Goal: Task Accomplishment & Management: Use online tool/utility

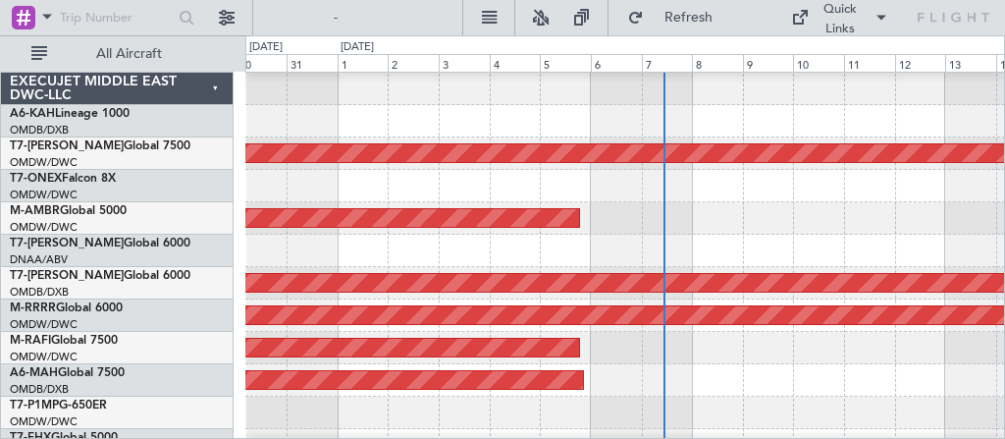
scroll to position [615, 0]
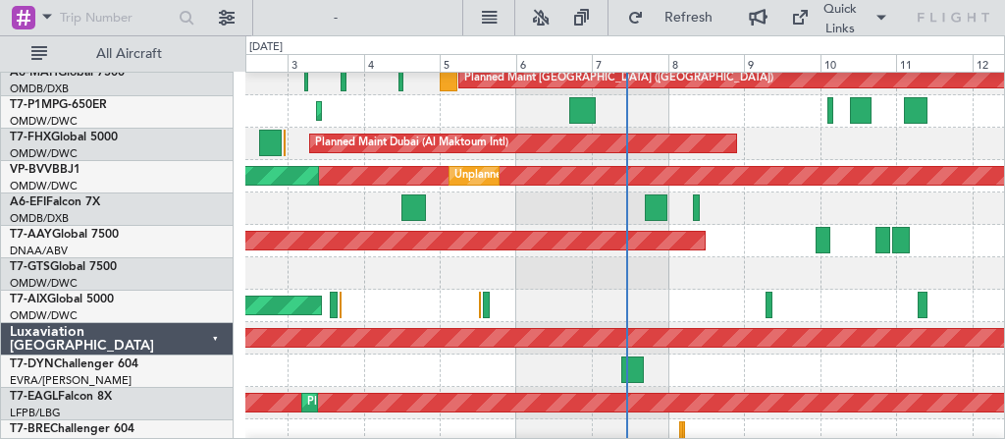
scroll to position [366, 0]
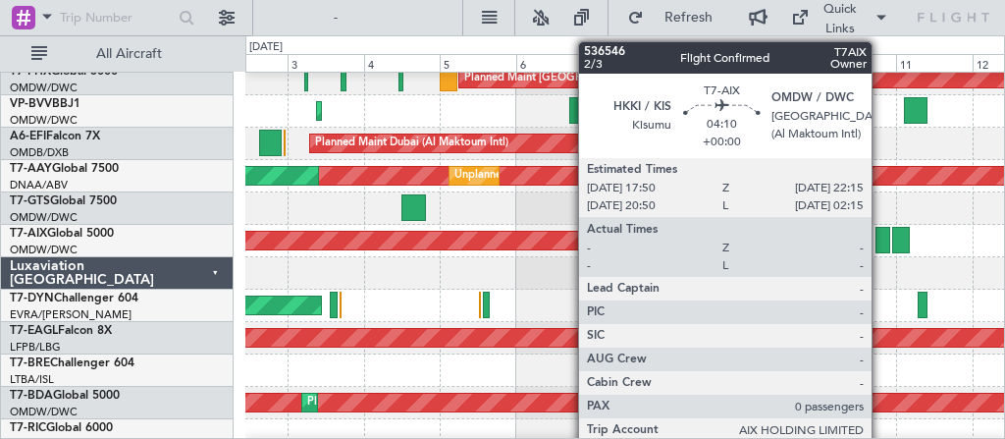
click at [882, 244] on div at bounding box center [883, 240] width 15 height 27
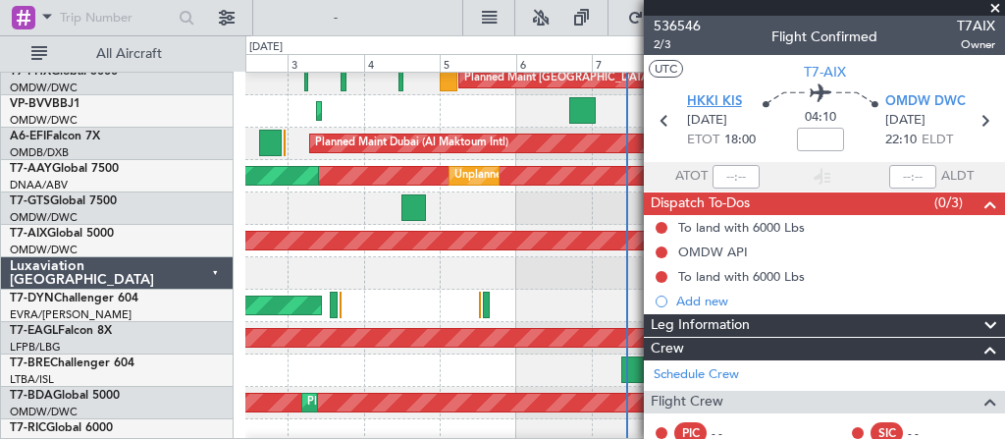
click at [727, 98] on span "HKKI KIS" at bounding box center [714, 102] width 55 height 20
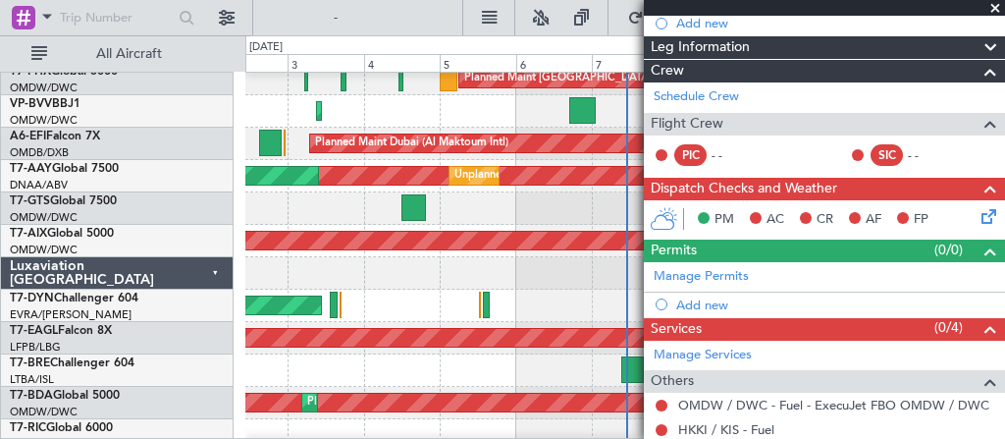
scroll to position [379, 0]
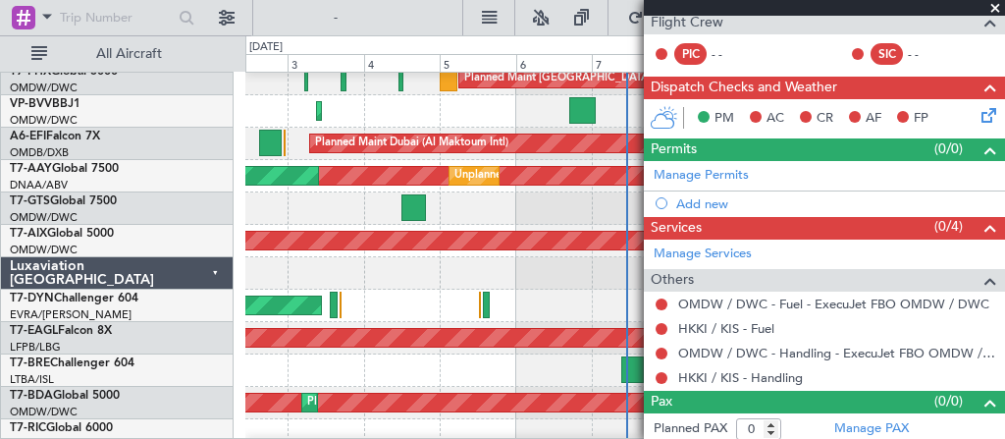
click at [993, 7] on span at bounding box center [996, 9] width 20 height 18
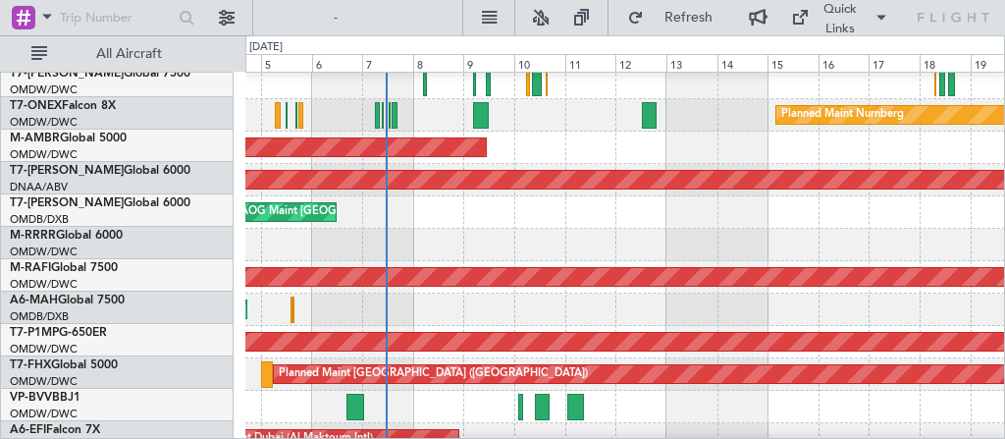
scroll to position [71, 0]
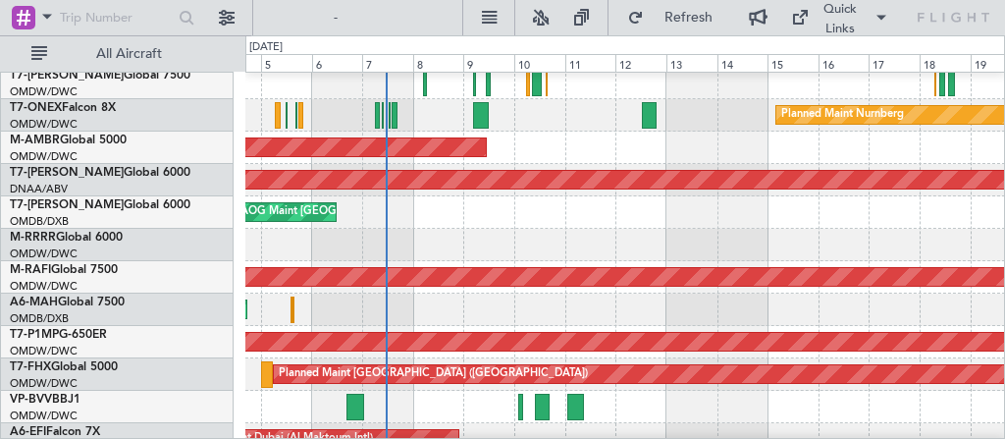
click at [660, 138] on div "AOG Maint Dubai (Al Maktoum Intl)" at bounding box center [625, 148] width 760 height 32
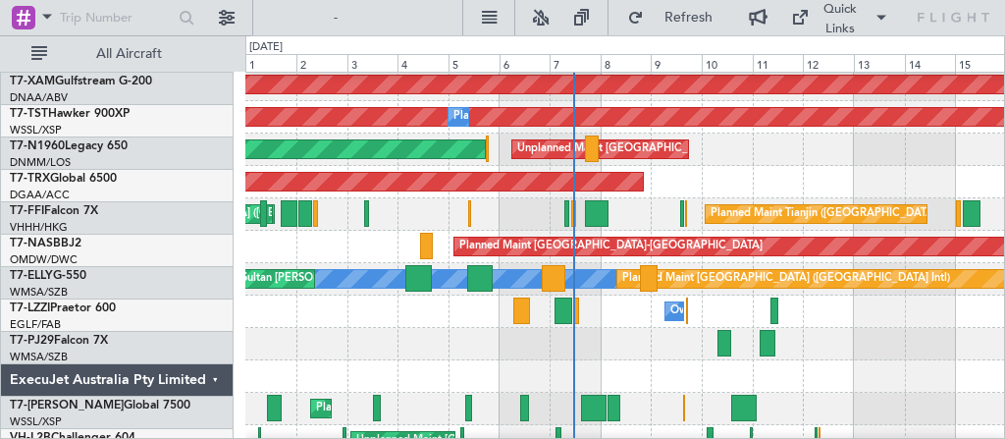
scroll to position [814, 0]
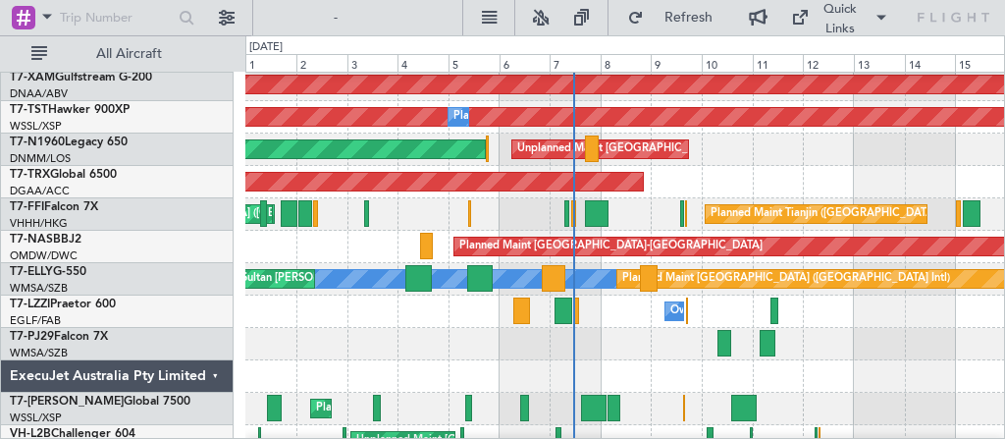
click at [658, 347] on div at bounding box center [625, 344] width 760 height 32
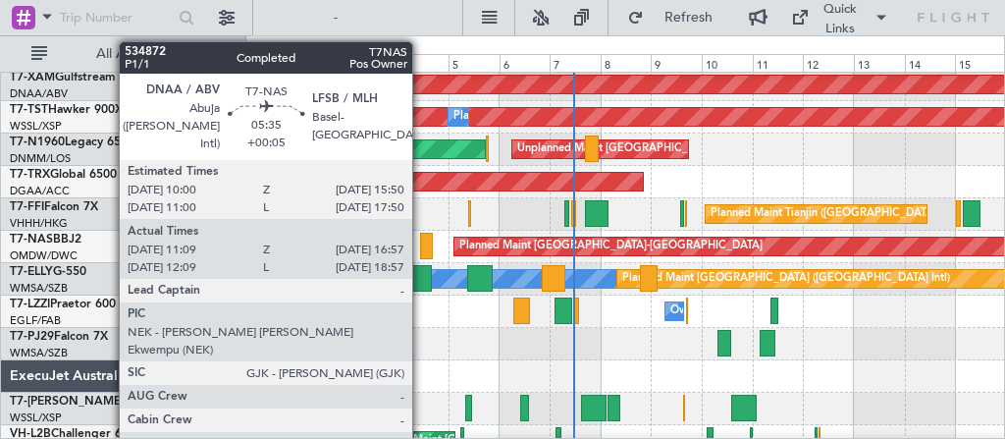
click at [422, 245] on div at bounding box center [426, 246] width 13 height 27
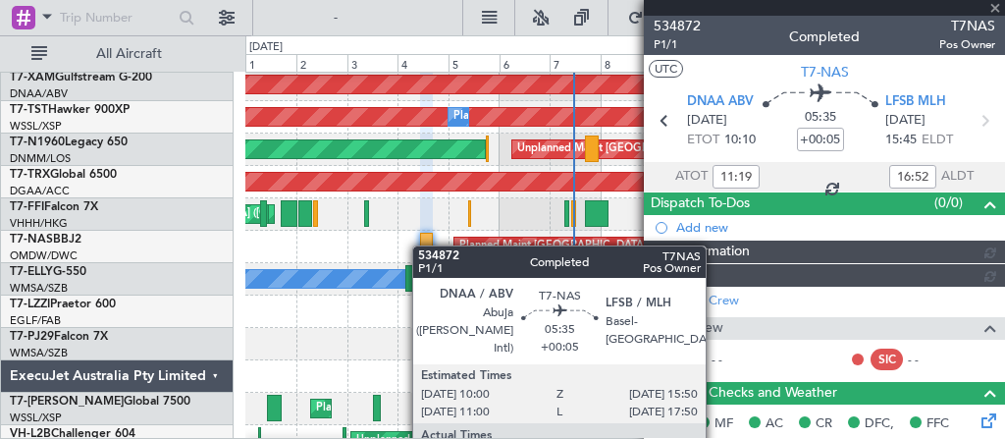
type input "[PERSON_NAME] (ANI)"
type input "7019"
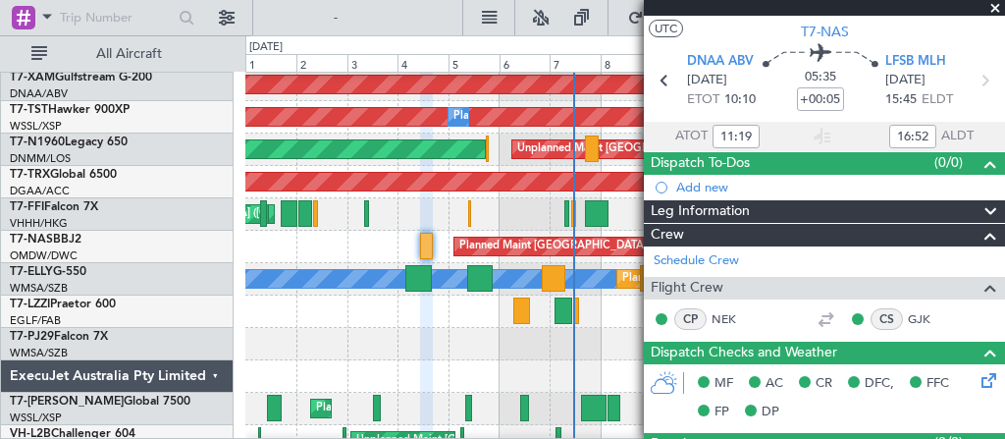
scroll to position [0, 0]
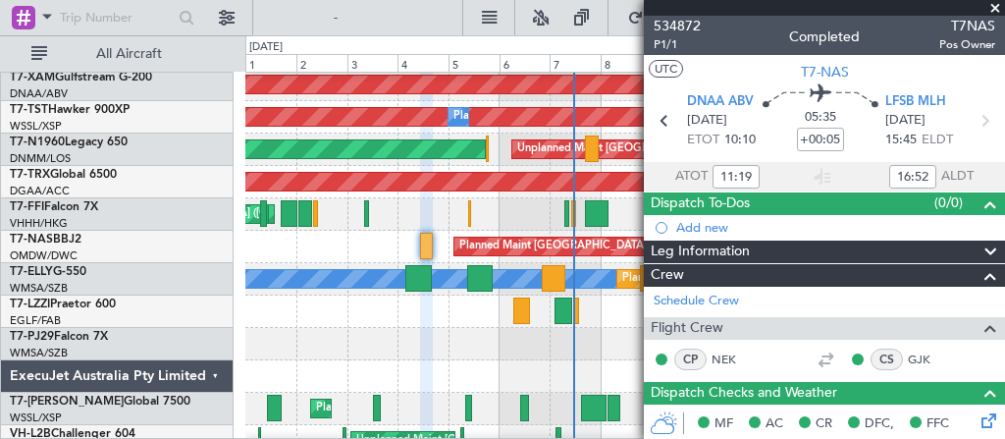
click at [995, 5] on span at bounding box center [996, 9] width 20 height 18
